Goal: Book appointment/travel/reservation

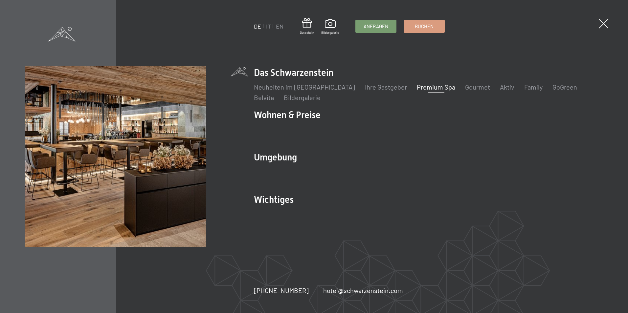
click at [422, 85] on link "Premium Spa" at bounding box center [436, 87] width 38 height 8
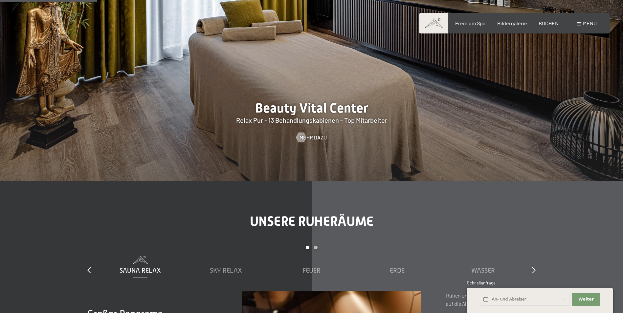
scroll to position [821, 0]
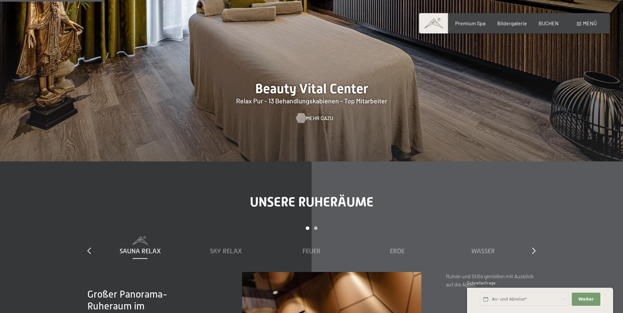
click at [319, 117] on span "Mehr dazu" at bounding box center [319, 118] width 27 height 7
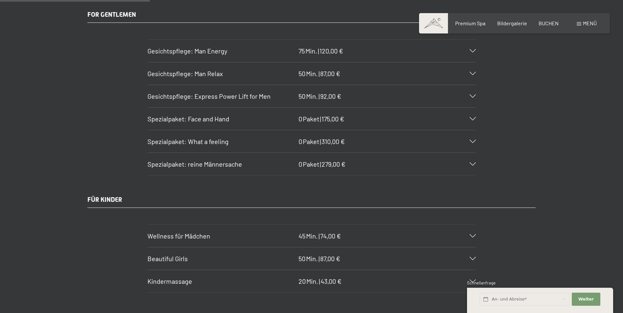
scroll to position [1249, 0]
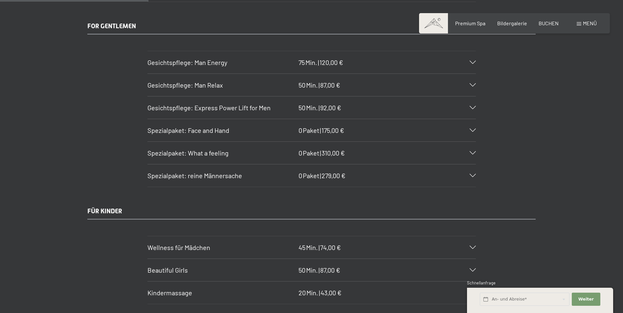
click at [474, 60] on div "Gesichtspflege: Man Energy 75 Min. | 120,00 €" at bounding box center [312, 62] width 329 height 22
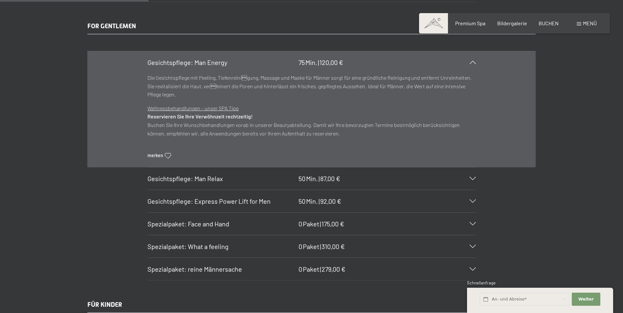
click at [170, 156] on icon at bounding box center [168, 156] width 6 height 6
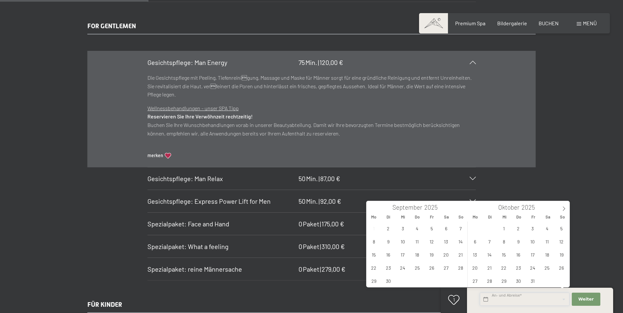
click at [525, 301] on input "text" at bounding box center [525, 299] width 90 height 13
click at [460, 243] on span "14" at bounding box center [460, 241] width 13 height 13
click at [432, 255] on span "19" at bounding box center [432, 254] width 13 height 13
type input "So. 14.09.2025 - Fr. 19.09.2025"
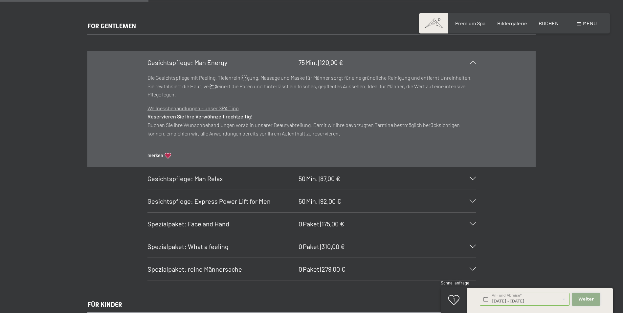
click at [588, 300] on span "Weiter" at bounding box center [586, 300] width 15 height 6
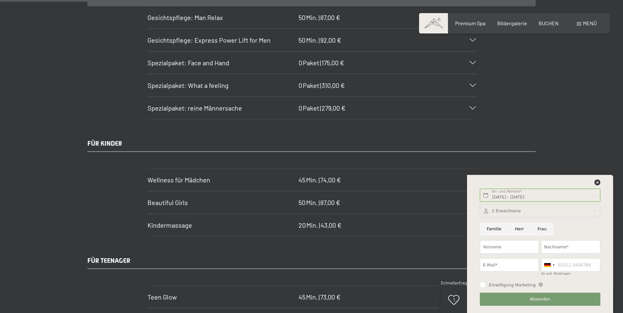
scroll to position [1413, 0]
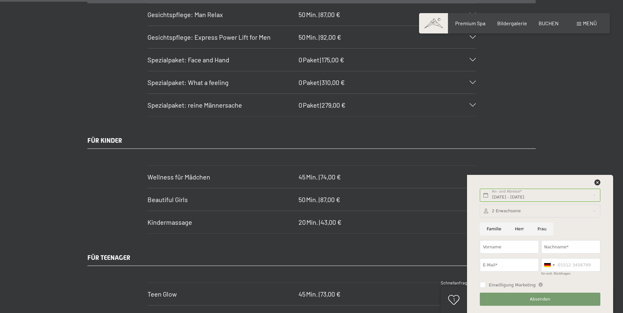
drag, startPoint x: 561, startPoint y: 98, endPoint x: 567, endPoint y: 106, distance: 10.8
click at [596, 182] on icon at bounding box center [598, 183] width 6 height 6
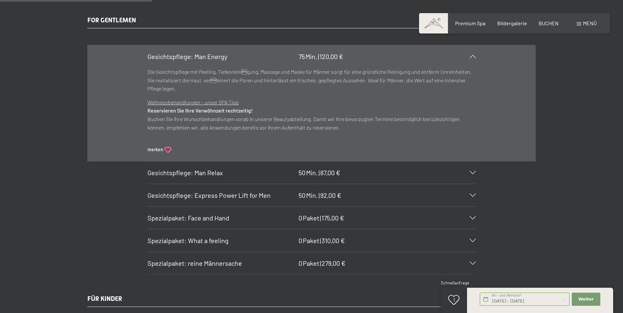
scroll to position [1249, 0]
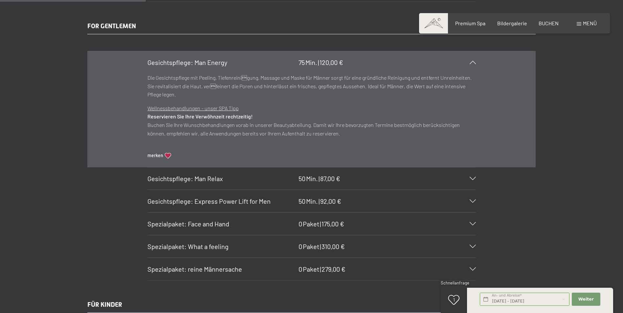
click at [596, 147] on div "FOR GENTLEMEN Gesichtspflege: Man Energy 75 Min. | 120,00 € Die Gesichtspflege …" at bounding box center [311, 151] width 623 height 260
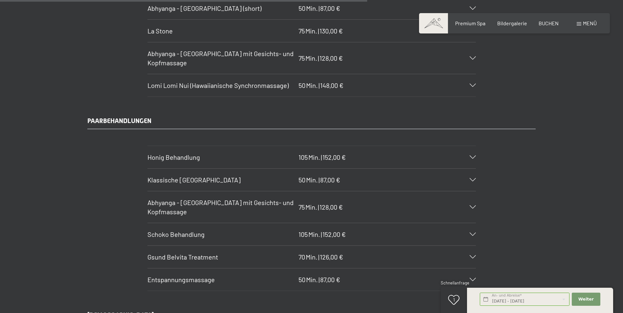
scroll to position [3187, 0]
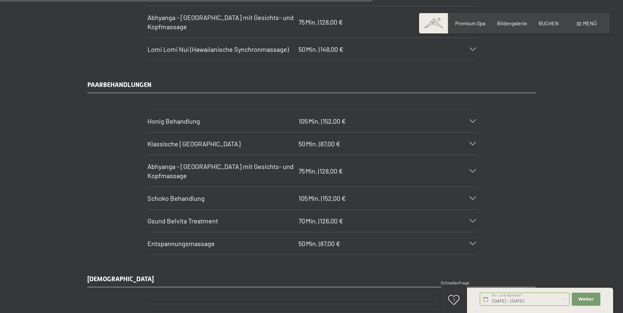
click at [473, 243] on icon at bounding box center [473, 243] width 6 height 3
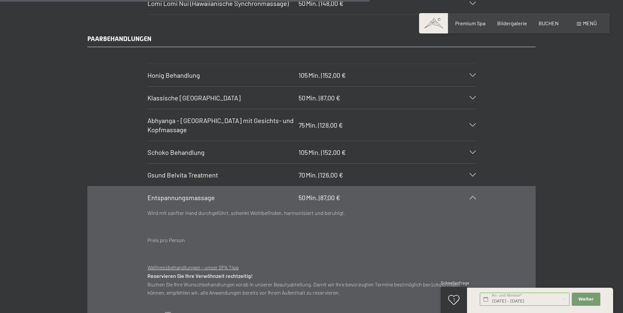
scroll to position [3192, 0]
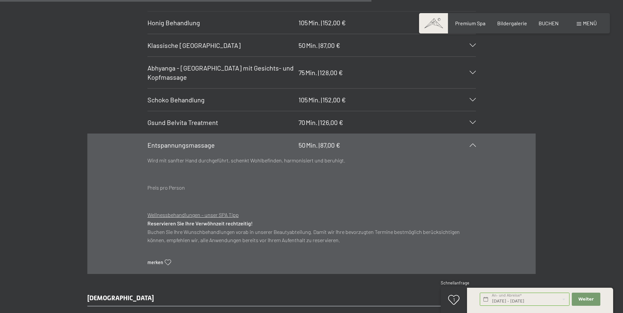
click at [473, 146] on icon at bounding box center [473, 145] width 6 height 3
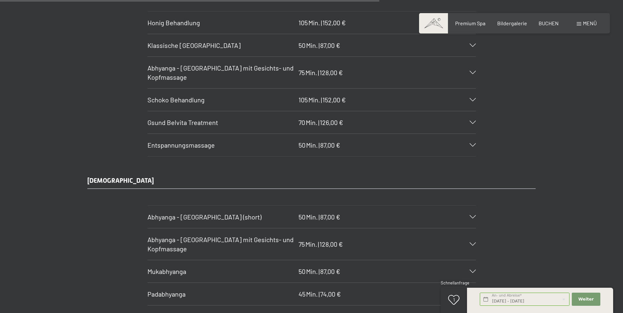
scroll to position [3159, 0]
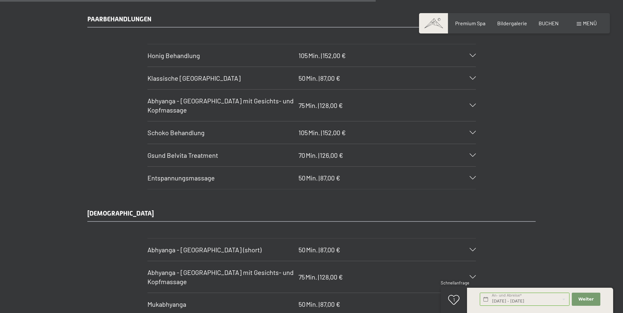
click at [474, 77] on icon at bounding box center [473, 78] width 6 height 3
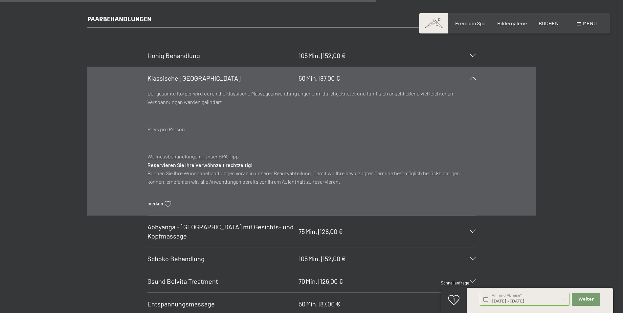
click at [165, 201] on icon at bounding box center [168, 204] width 6 height 6
click at [578, 166] on div "PAARBEHANDLUNGEN Honig Behandlung 105 Min. | 152,00 € Honig ist ein Geschenk de…" at bounding box center [311, 164] width 623 height 301
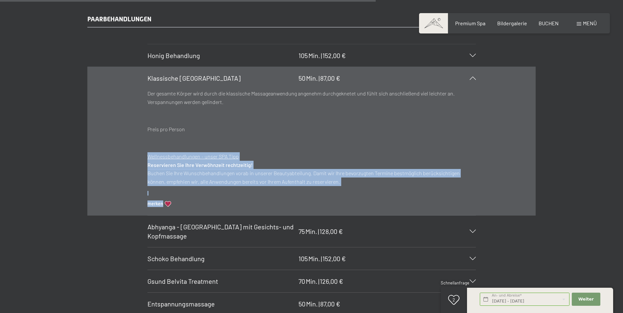
drag, startPoint x: 571, startPoint y: 191, endPoint x: 577, endPoint y: 207, distance: 17.7
click at [577, 207] on div "PAARBEHANDLUNGEN Honig Behandlung 105 Min. | 152,00 € Honig ist ein Geschenk de…" at bounding box center [311, 164] width 623 height 301
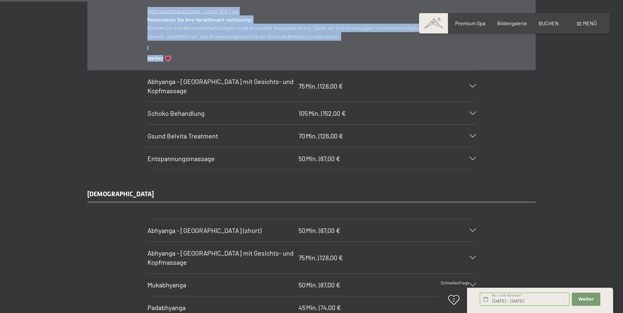
scroll to position [3389, 0]
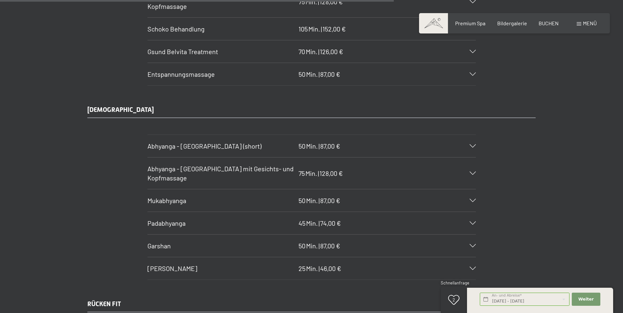
click at [474, 145] on icon at bounding box center [473, 146] width 6 height 3
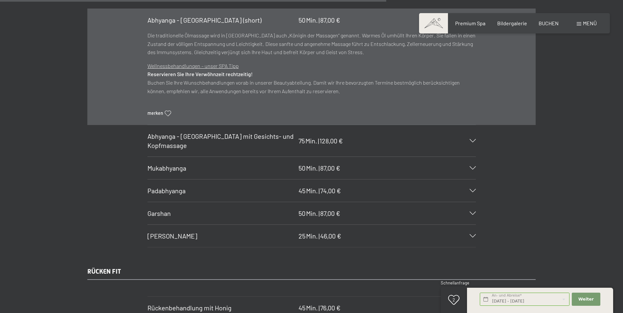
scroll to position [3263, 0]
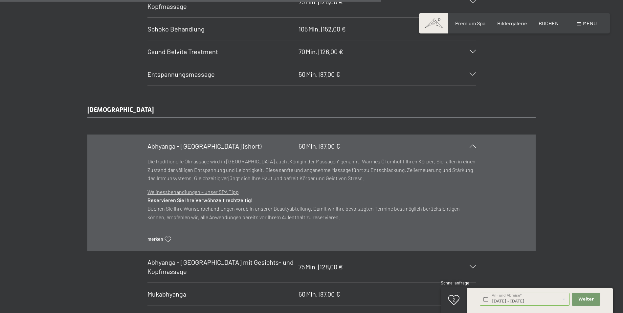
click at [474, 145] on icon at bounding box center [473, 146] width 6 height 3
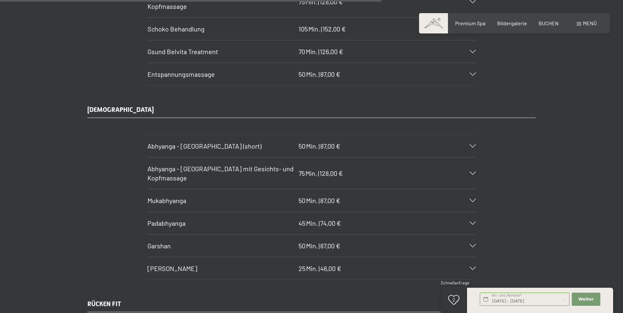
click at [474, 200] on icon at bounding box center [473, 200] width 6 height 3
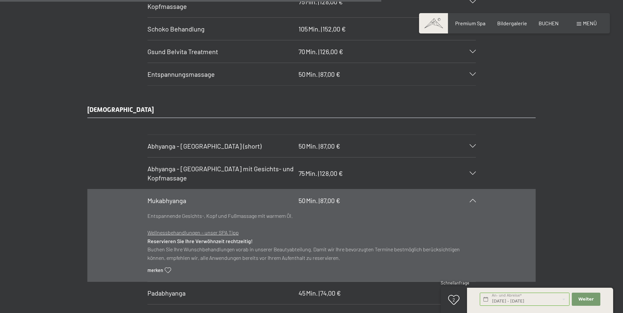
click at [474, 200] on icon at bounding box center [473, 200] width 6 height 3
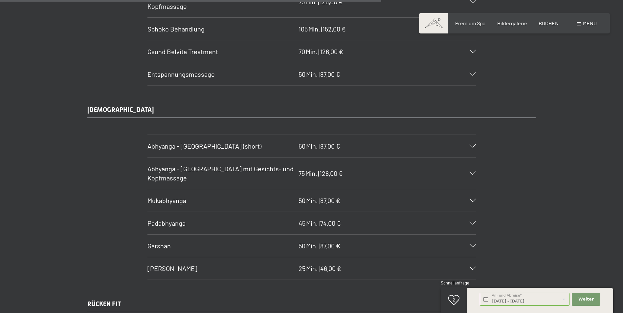
click at [475, 222] on icon at bounding box center [473, 223] width 6 height 3
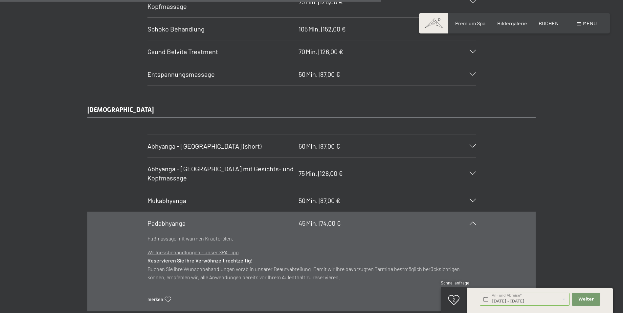
click at [475, 222] on icon at bounding box center [473, 223] width 6 height 3
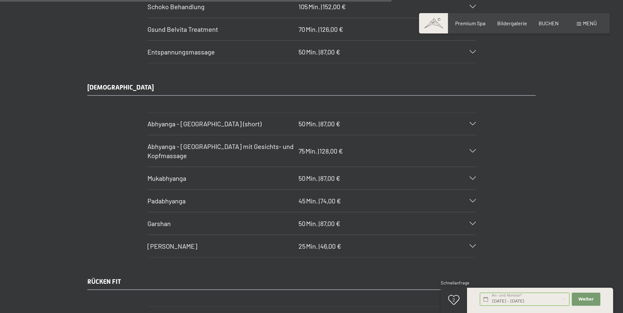
scroll to position [3296, 0]
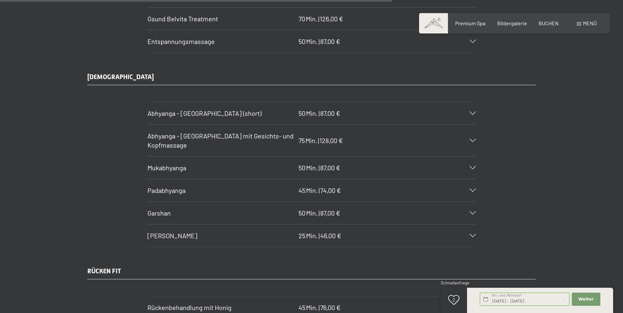
click at [474, 213] on icon at bounding box center [473, 213] width 6 height 3
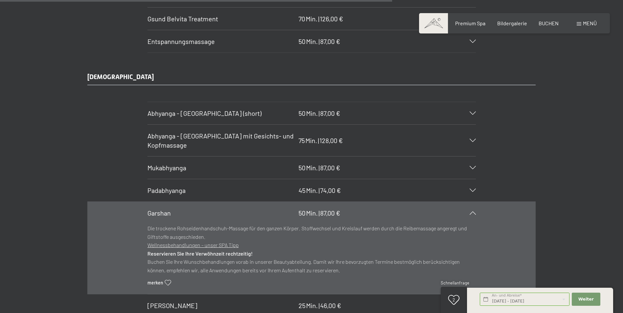
click at [474, 213] on icon at bounding box center [473, 213] width 6 height 3
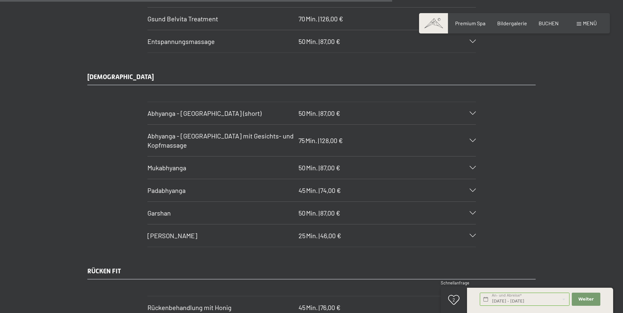
click at [472, 232] on div "Shiro Abhyanga 25 Min. | 46,00 €" at bounding box center [312, 236] width 329 height 22
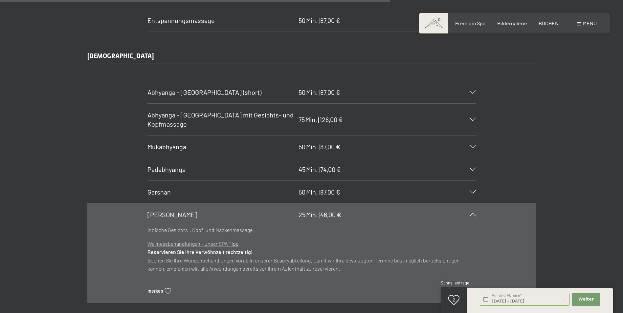
scroll to position [3329, 0]
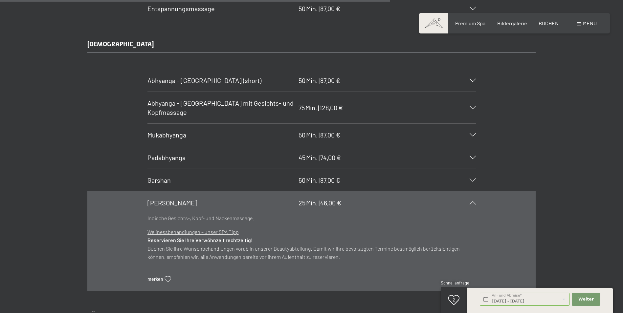
click at [474, 201] on icon at bounding box center [473, 202] width 6 height 3
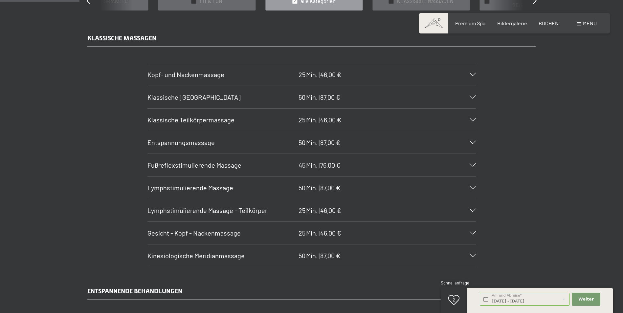
scroll to position [667, 0]
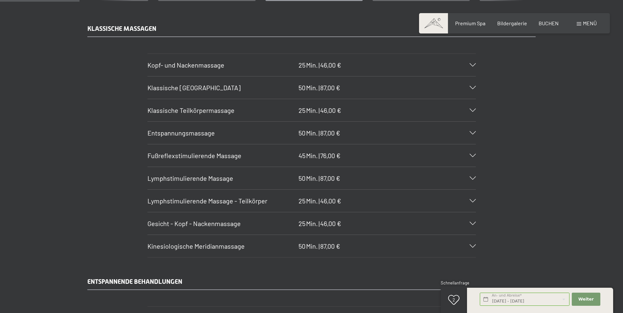
click at [471, 246] on icon at bounding box center [473, 246] width 6 height 3
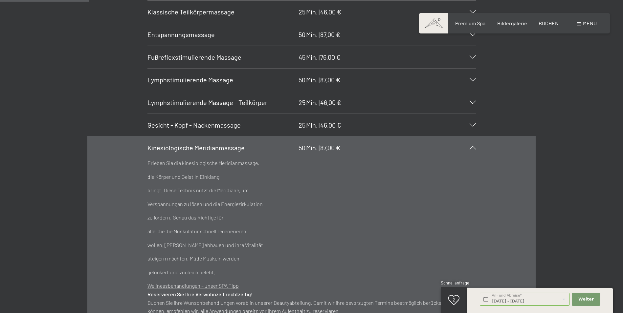
scroll to position [799, 0]
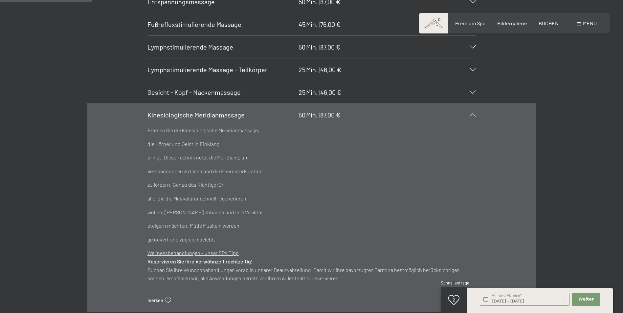
click at [603, 174] on div "KLASSISCHE MASSAGEN Kopf- und Nackenmassage 25 Min. | 46,00 € Blockaden lösen u…" at bounding box center [311, 103] width 623 height 420
click at [470, 116] on icon at bounding box center [473, 114] width 6 height 3
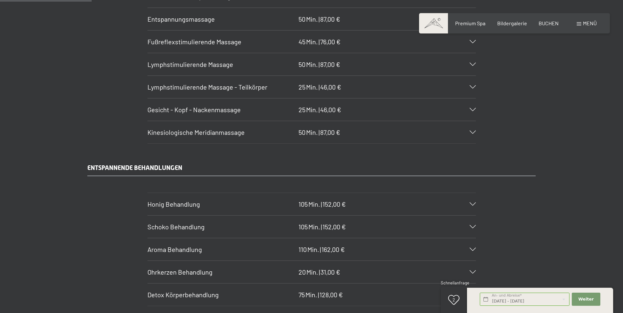
scroll to position [766, 0]
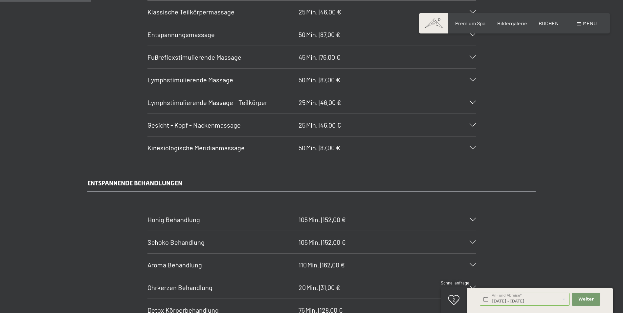
click at [474, 101] on icon at bounding box center [473, 102] width 6 height 3
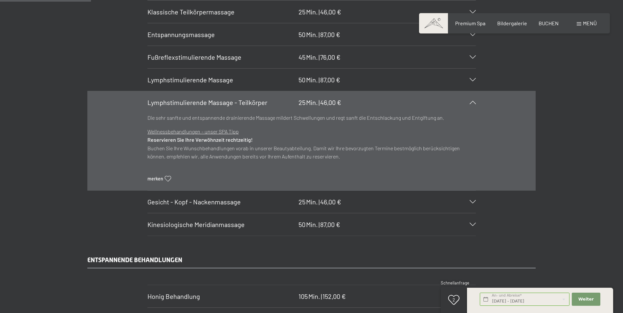
click at [474, 101] on icon at bounding box center [473, 102] width 6 height 3
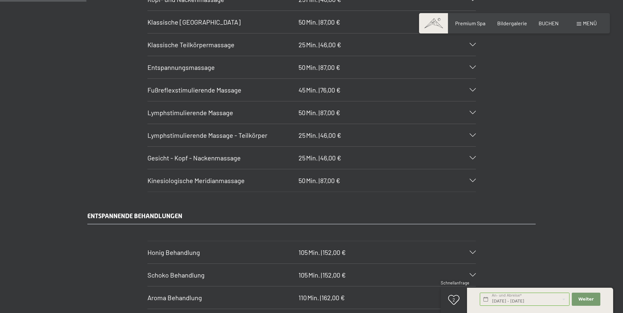
scroll to position [700, 0]
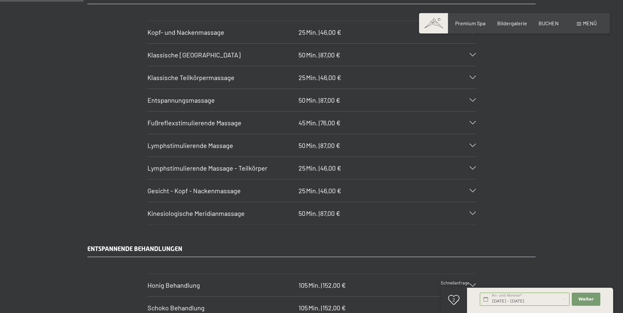
click at [475, 77] on icon at bounding box center [473, 77] width 6 height 3
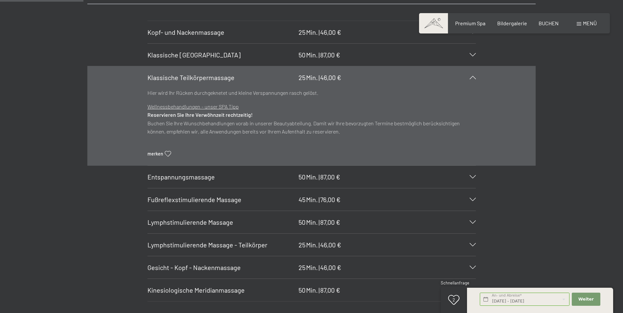
click at [475, 77] on icon at bounding box center [473, 77] width 6 height 3
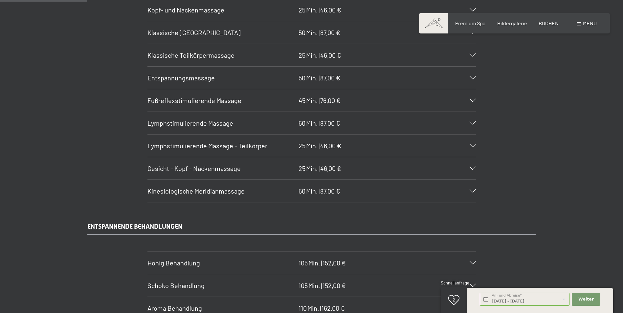
scroll to position [733, 0]
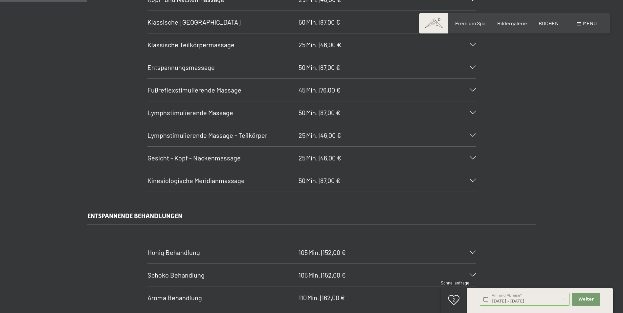
click at [473, 111] on icon at bounding box center [473, 112] width 6 height 3
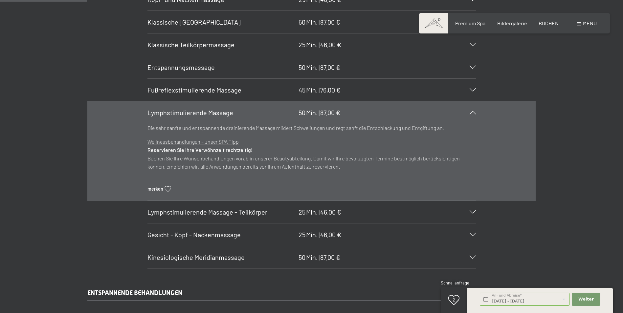
click at [473, 111] on icon at bounding box center [473, 112] width 6 height 3
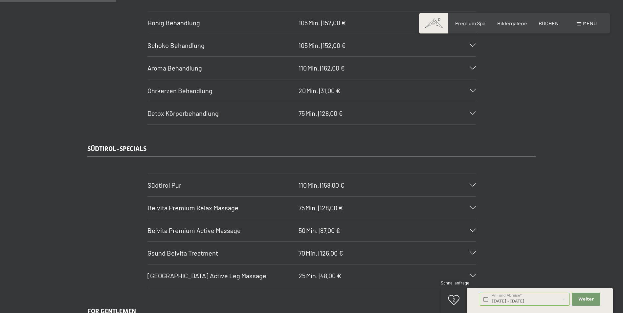
scroll to position [996, 0]
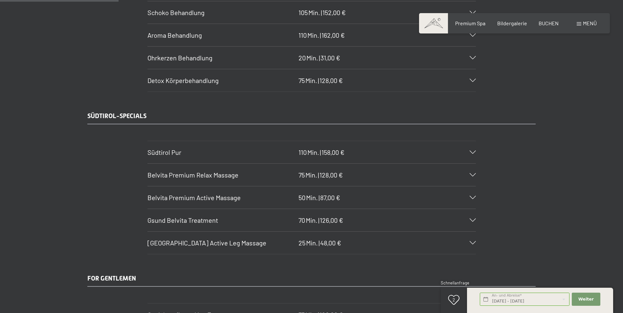
click at [472, 151] on icon at bounding box center [473, 152] width 6 height 3
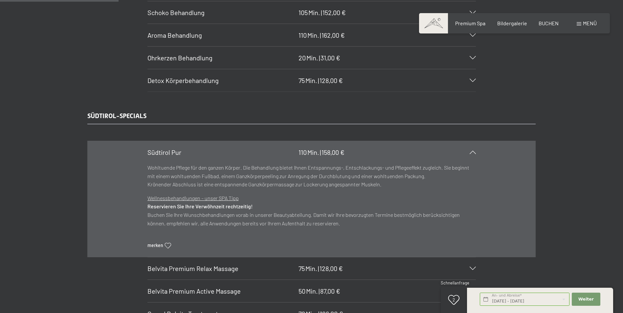
click at [472, 151] on icon at bounding box center [473, 152] width 6 height 3
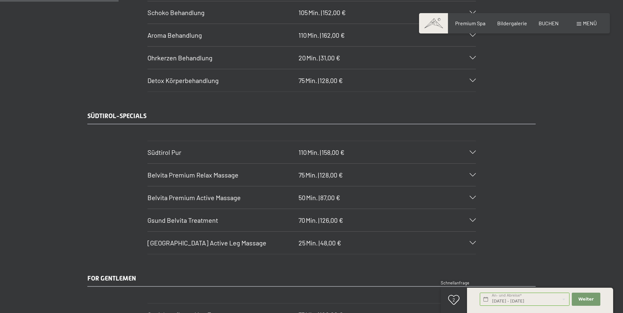
click at [475, 174] on icon at bounding box center [473, 174] width 6 height 3
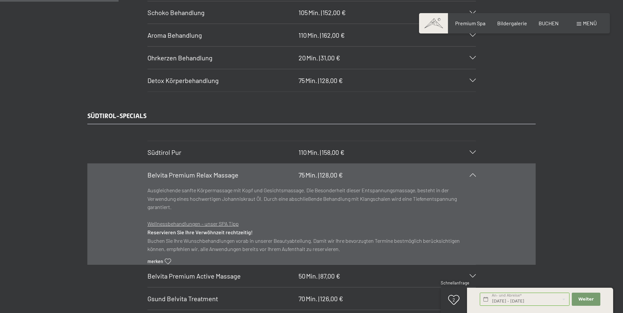
click at [475, 173] on div "Belvita Premium Relax Massage 75 Min. | 128,00 €" at bounding box center [312, 175] width 329 height 22
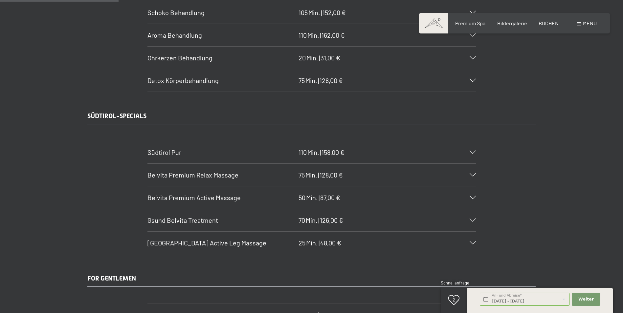
click at [475, 196] on div "Belvita Premium Active Massage 50 Min. | 87,00 €" at bounding box center [312, 198] width 329 height 22
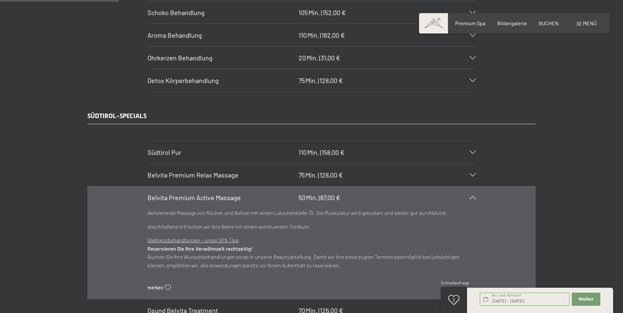
click at [475, 196] on div "Belvita Premium Active Massage 50 Min. | 87,00 €" at bounding box center [312, 198] width 329 height 22
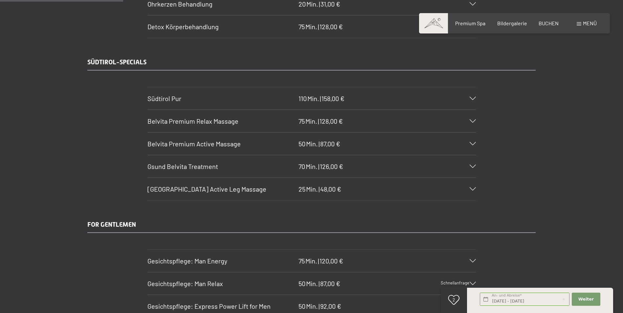
scroll to position [1062, 0]
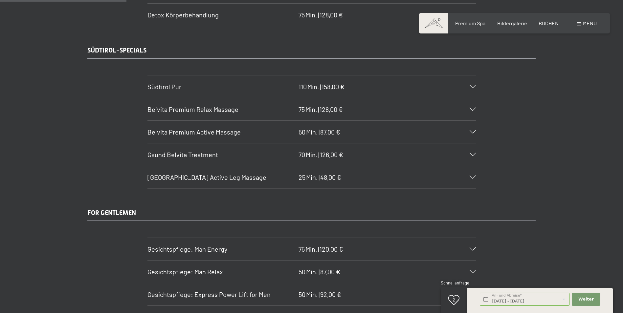
click at [470, 154] on icon at bounding box center [473, 154] width 6 height 3
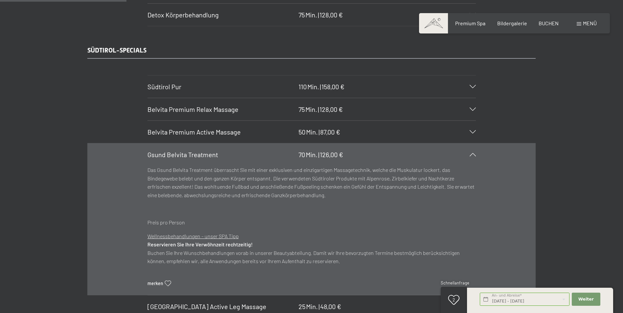
click at [470, 154] on icon at bounding box center [473, 154] width 6 height 3
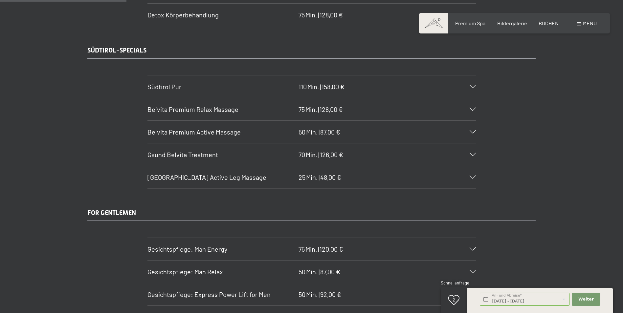
click at [473, 178] on icon at bounding box center [473, 177] width 6 height 3
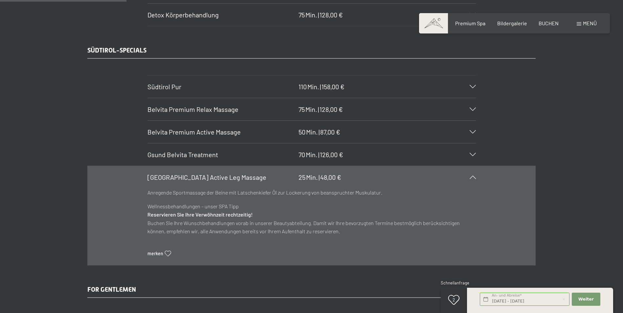
click at [473, 178] on icon at bounding box center [473, 177] width 6 height 3
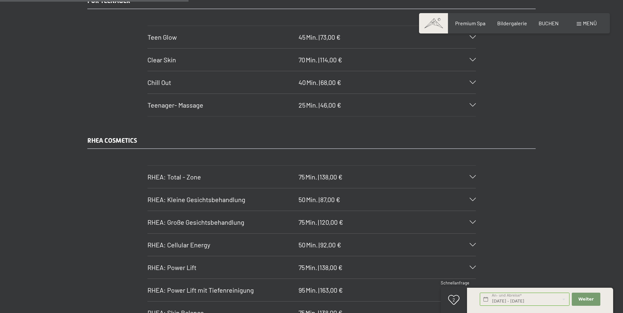
scroll to position [1587, 0]
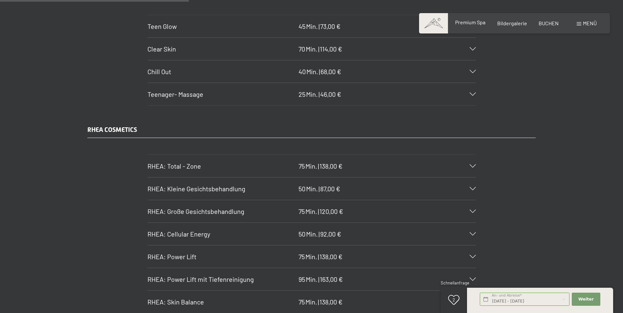
click at [468, 25] on span "Premium Spa" at bounding box center [470, 22] width 30 height 6
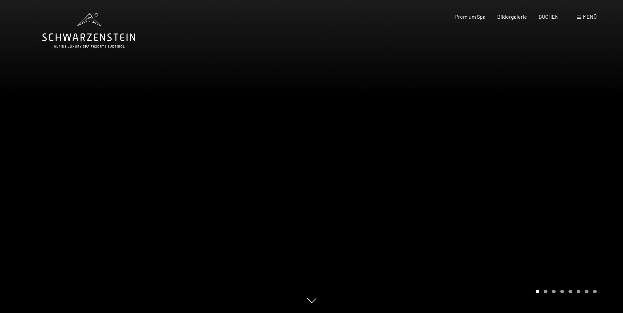
click at [584, 14] on span "Menü" at bounding box center [590, 16] width 14 height 6
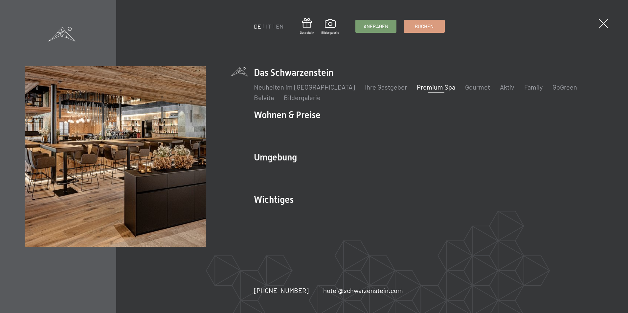
click at [420, 89] on link "Premium Spa" at bounding box center [436, 87] width 38 height 8
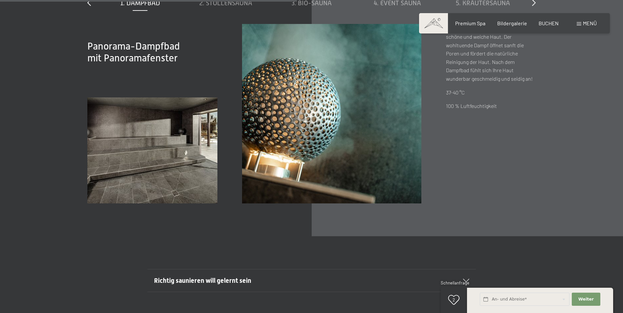
scroll to position [2497, 0]
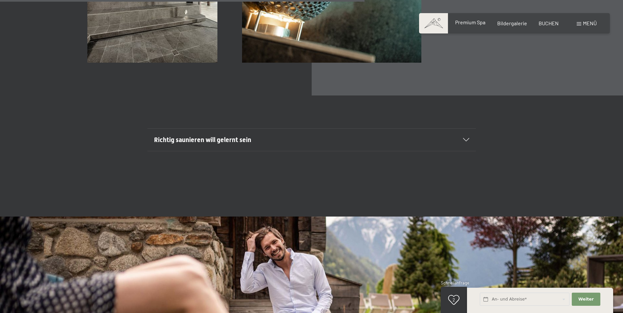
click at [483, 23] on span "Premium Spa" at bounding box center [470, 22] width 30 height 6
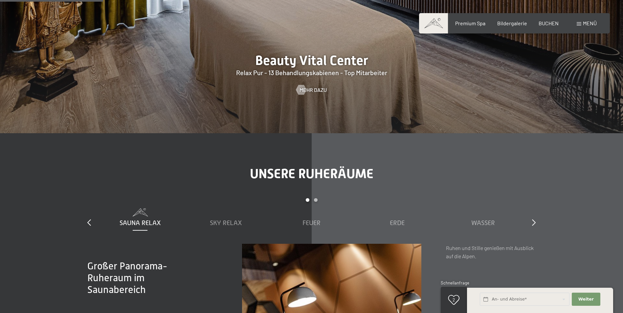
scroll to position [854, 0]
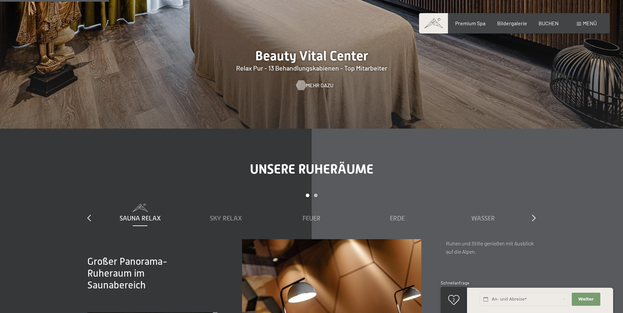
click at [311, 86] on span "Mehr dazu" at bounding box center [319, 85] width 27 height 7
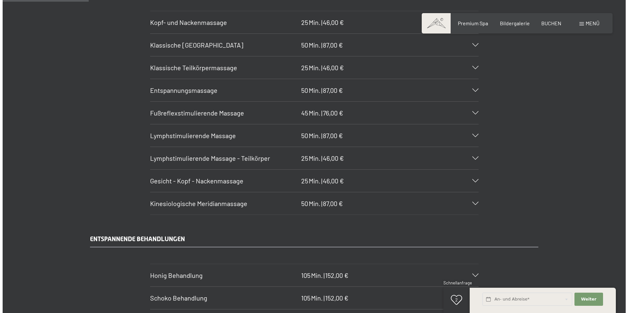
scroll to position [723, 0]
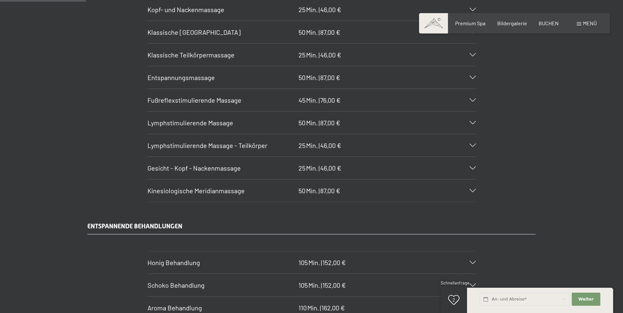
click at [587, 23] on span "Menü" at bounding box center [590, 23] width 14 height 6
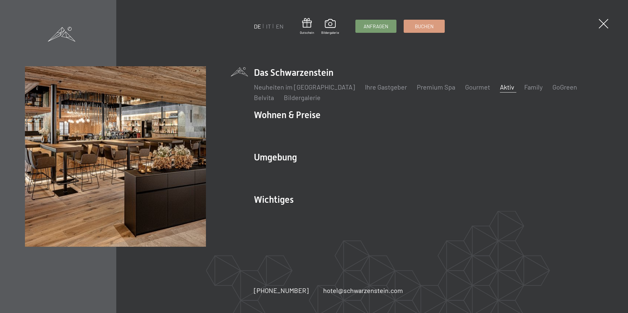
click at [500, 86] on link "Aktiv" at bounding box center [507, 87] width 14 height 8
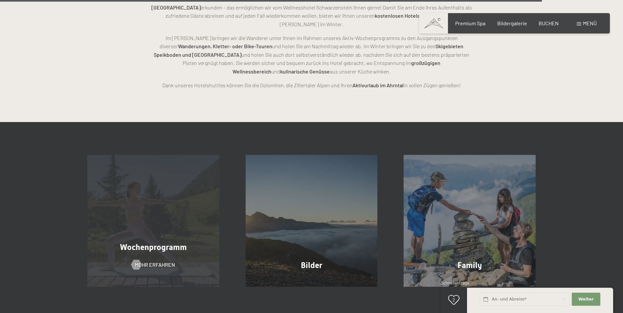
scroll to position [1643, 0]
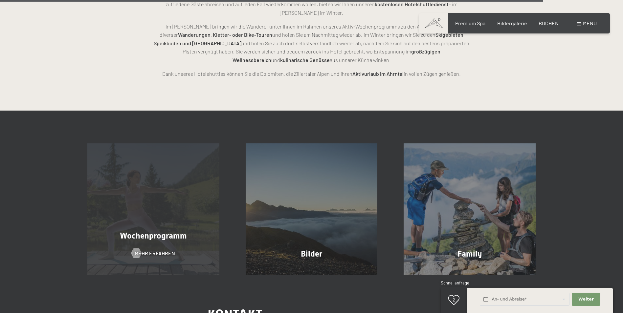
click at [179, 231] on span "Wochenprogramm" at bounding box center [153, 236] width 67 height 10
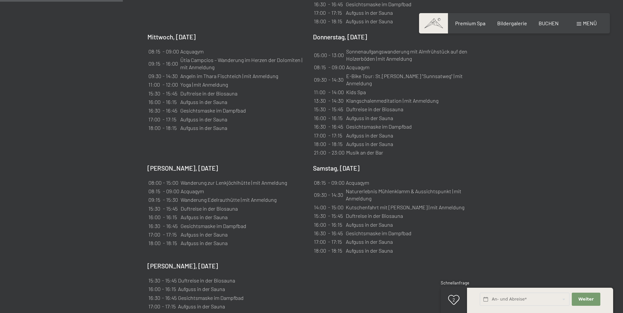
scroll to position [591, 0]
